Goal: Book appointment/travel/reservation

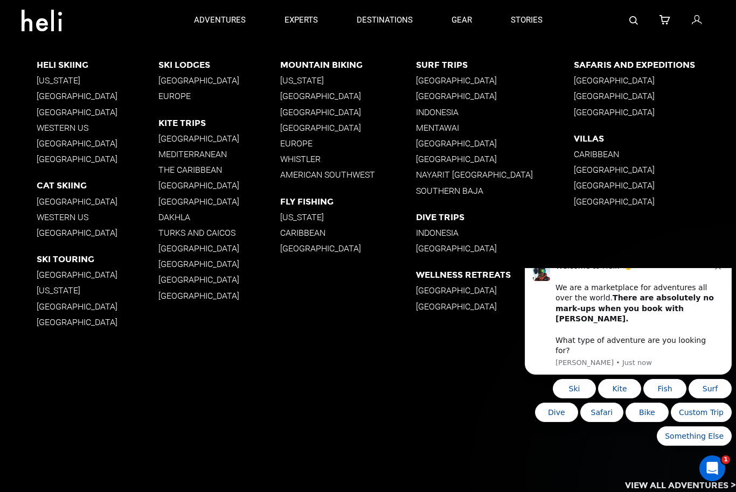
click at [178, 183] on p "[GEOGRAPHIC_DATA]" at bounding box center [219, 185] width 122 height 10
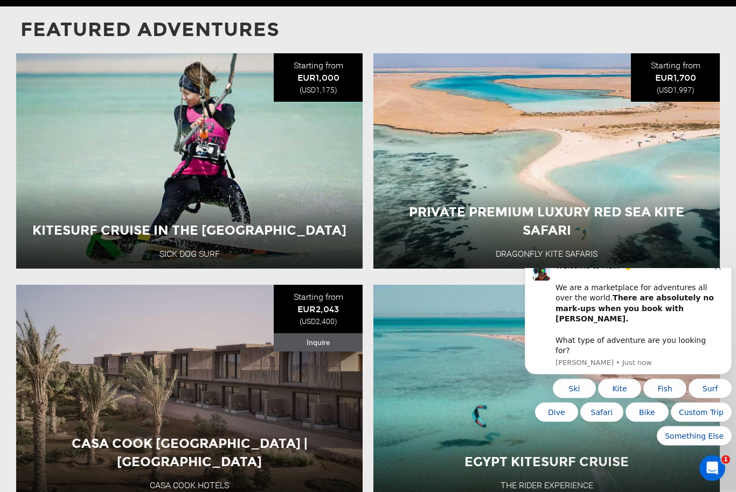
scroll to position [1212, 0]
click at [183, 226] on button "View Adventure" at bounding box center [190, 212] width 108 height 27
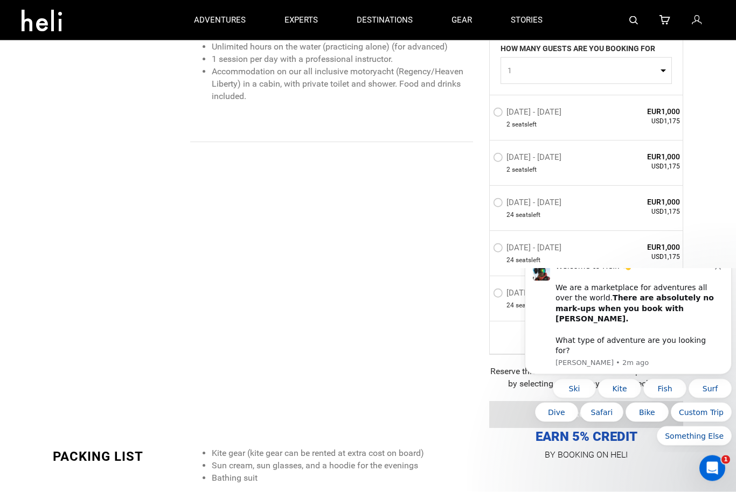
scroll to position [1252, 0]
click at [718, 270] on icon "Dismiss notification" at bounding box center [718, 267] width 6 height 6
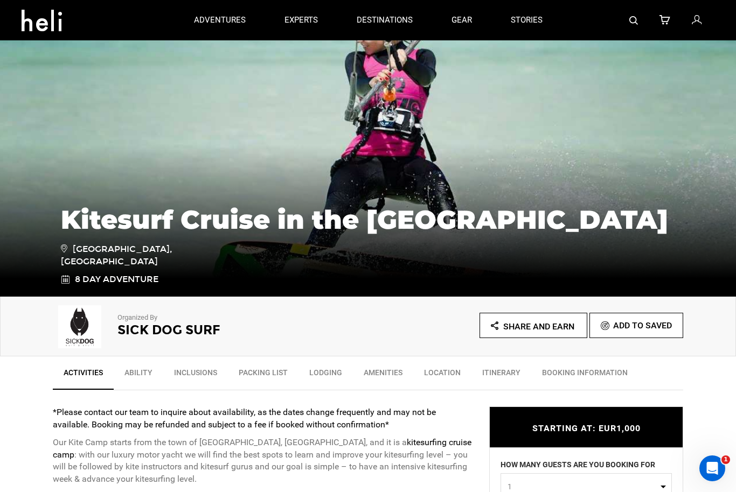
scroll to position [74, 0]
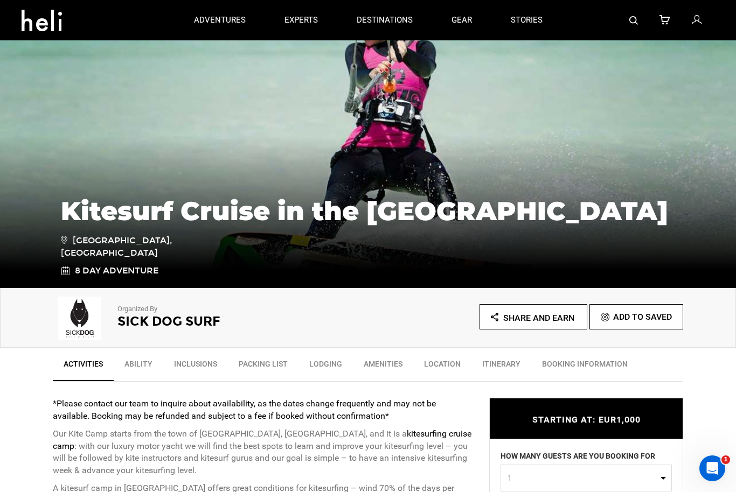
click at [504, 369] on link "Itinerary" at bounding box center [501, 366] width 60 height 27
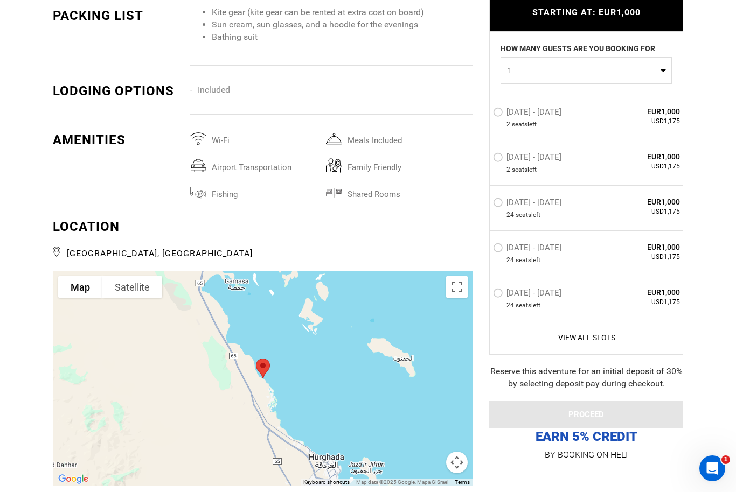
scroll to position [2143, 0]
